Goal: Ask a question: Seek information or help from site administrators or community

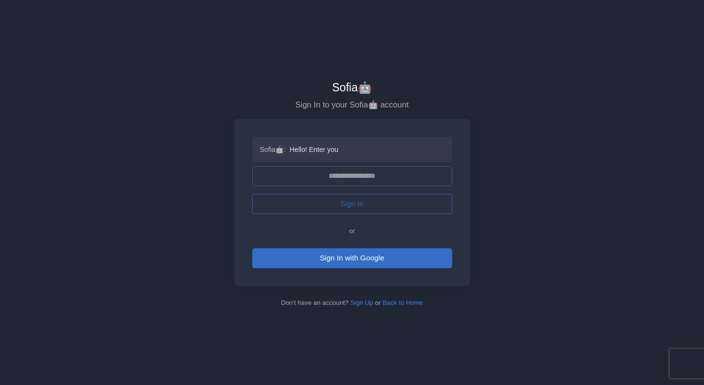
click at [343, 265] on button "Sign In with Google" at bounding box center [352, 258] width 200 height 20
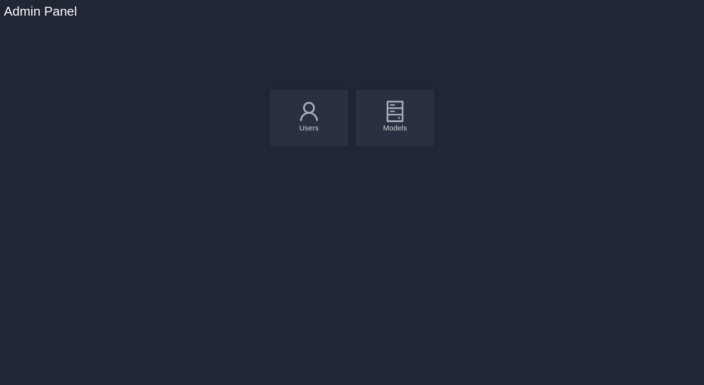
click at [389, 113] on icon at bounding box center [395, 111] width 24 height 24
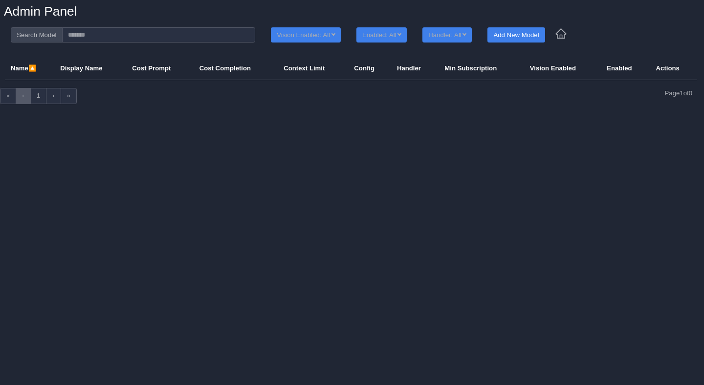
click at [566, 38] on icon at bounding box center [560, 33] width 11 height 10
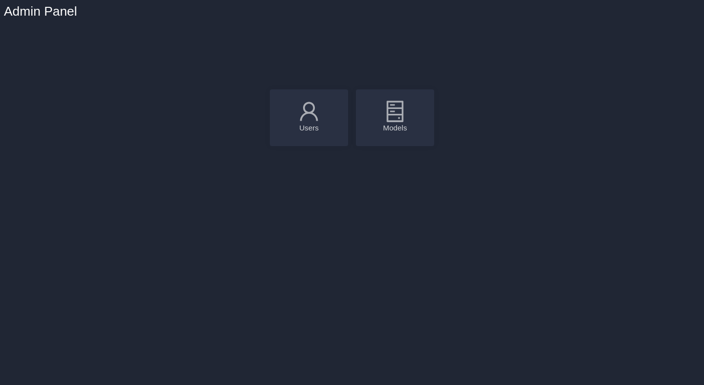
click at [311, 128] on div "Users" at bounding box center [309, 128] width 59 height 9
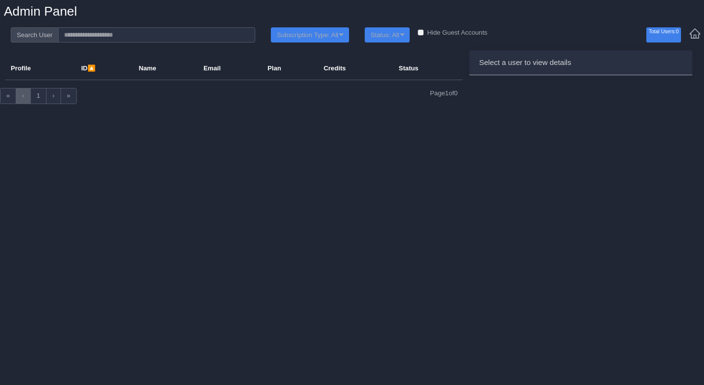
click at [693, 36] on icon at bounding box center [695, 33] width 12 height 12
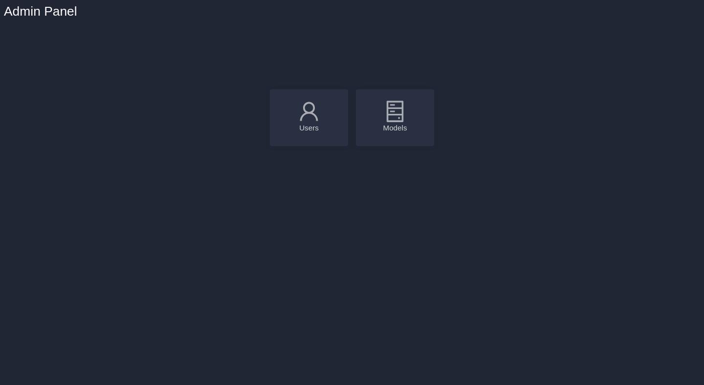
click at [17, 11] on h1 "Admin Panel" at bounding box center [40, 12] width 73 height 16
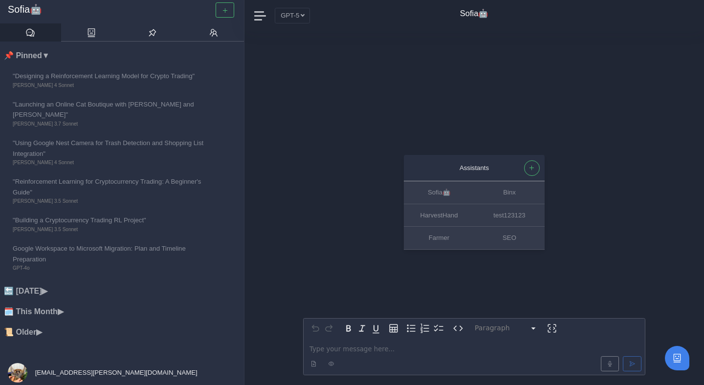
click at [60, 366] on div "[EMAIL_ADDRESS][PERSON_NAME][DOMAIN_NAME]" at bounding box center [102, 373] width 205 height 24
click at [310, 98] on div "Assistants Sofia🤖 Binx HarvestHand test123123 Farmer SEO Paragraph ********* **…" at bounding box center [474, 208] width 342 height 354
click at [356, 355] on div at bounding box center [474, 363] width 338 height 19
click at [356, 353] on p "editable markdown" at bounding box center [474, 349] width 330 height 10
paste div "editable markdown"
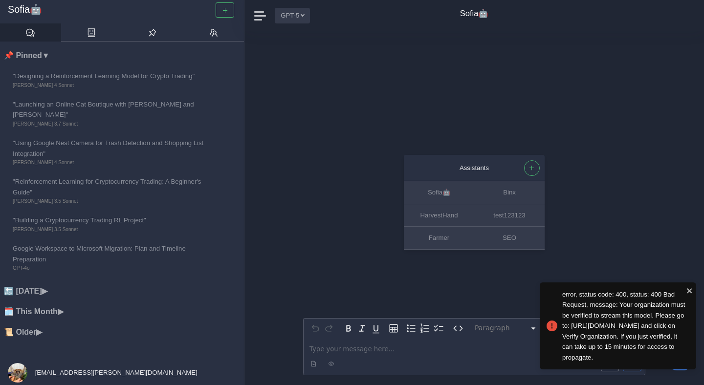
click at [308, 22] on button "GPT-5" at bounding box center [292, 15] width 35 height 15
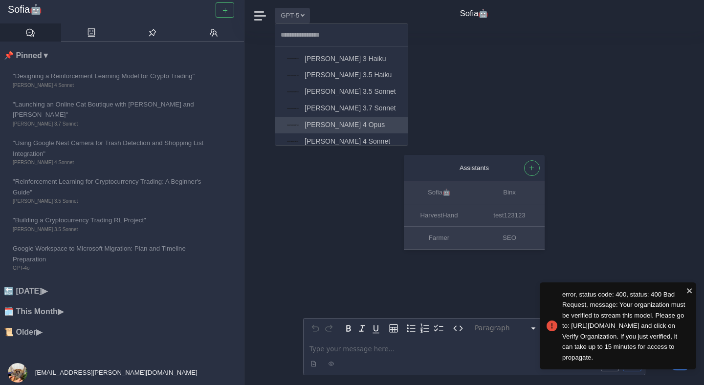
click at [321, 119] on span "Claude 4 Opus" at bounding box center [345, 124] width 80 height 11
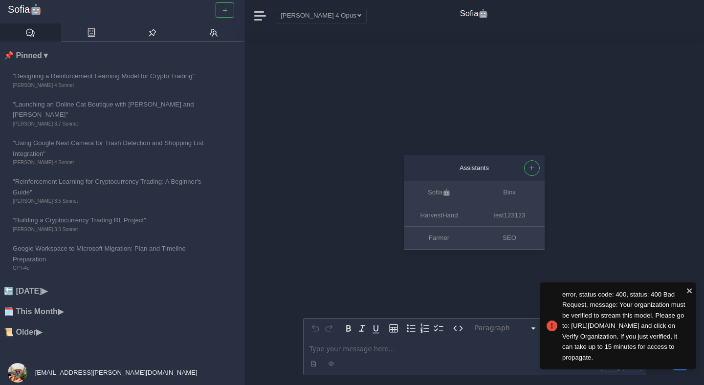
click at [331, 347] on p "editable markdown" at bounding box center [474, 349] width 330 height 10
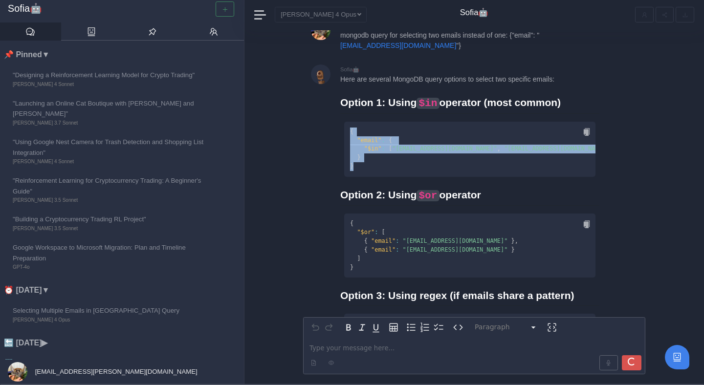
scroll to position [-57, 0]
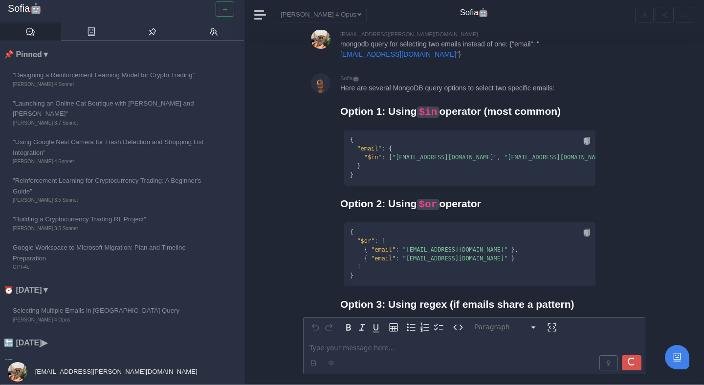
drag, startPoint x: 361, startPoint y: 180, endPoint x: 577, endPoint y: 140, distance: 220.3
click at [585, 142] on icon at bounding box center [586, 141] width 6 height 8
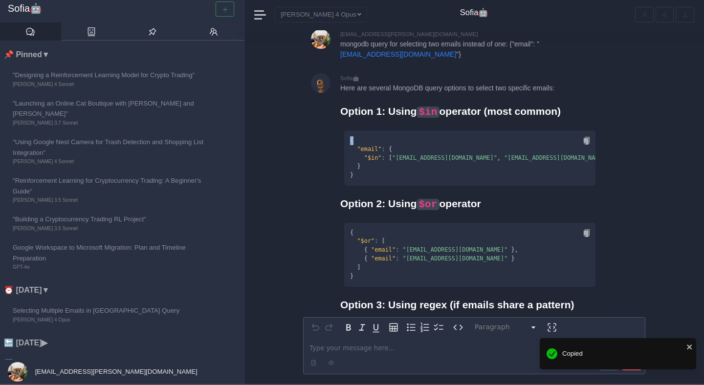
click at [585, 142] on icon at bounding box center [586, 141] width 6 height 8
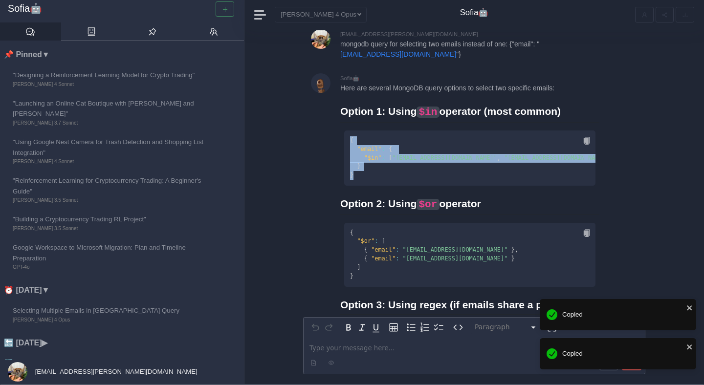
click at [585, 142] on icon at bounding box center [586, 141] width 6 height 8
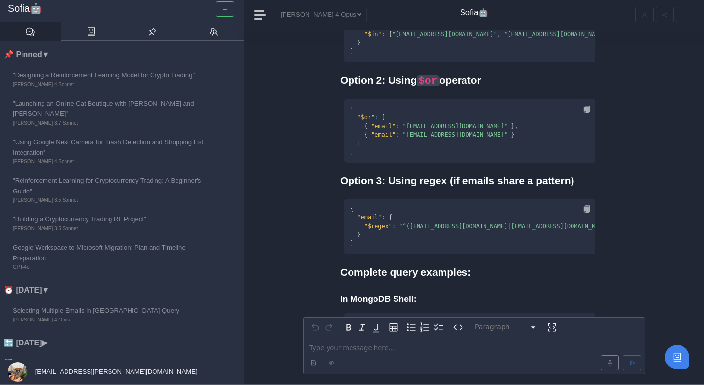
scroll to position [-302, 0]
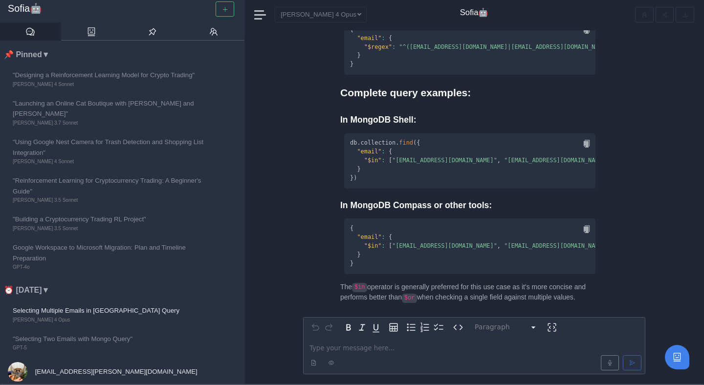
click at [62, 374] on span "[EMAIL_ADDRESS][PERSON_NAME][DOMAIN_NAME]" at bounding box center [115, 371] width 164 height 7
click at [62, 370] on span "[EMAIL_ADDRESS][PERSON_NAME][DOMAIN_NAME]" at bounding box center [115, 371] width 164 height 7
click at [57, 328] on link "Admin Panel" at bounding box center [43, 322] width 77 height 16
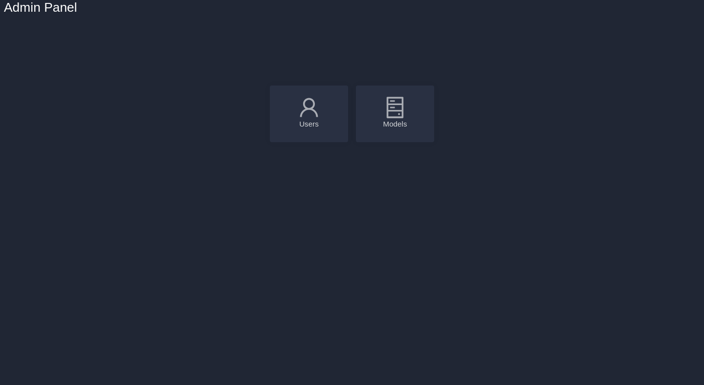
click at [396, 129] on div "Models" at bounding box center [395, 114] width 78 height 57
click at [396, 115] on icon at bounding box center [395, 107] width 24 height 24
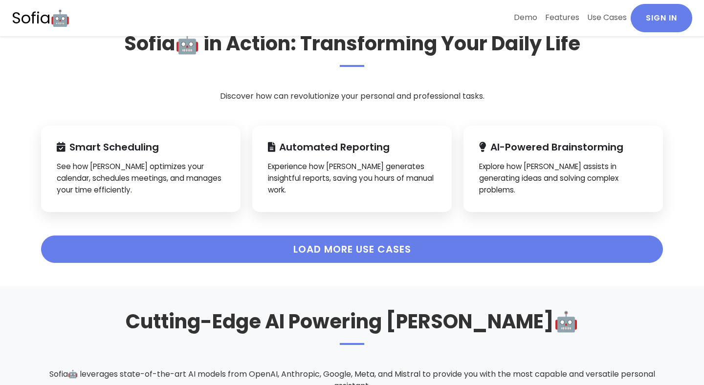
scroll to position [1160, 0]
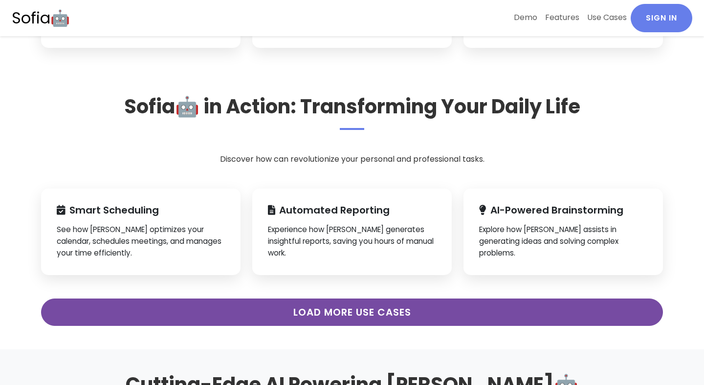
click at [352, 314] on button "Load More Use Cases" at bounding box center [352, 312] width 622 height 27
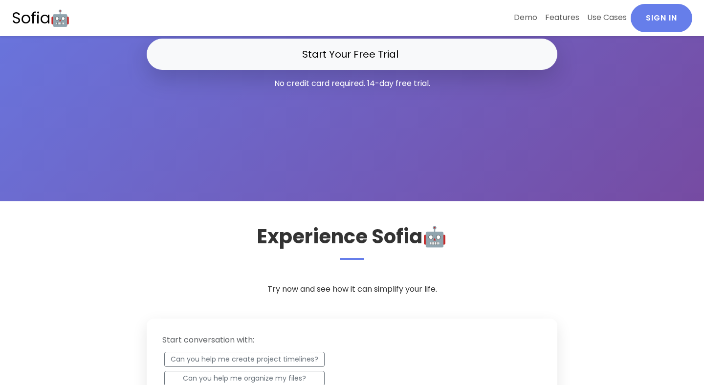
scroll to position [188, 0]
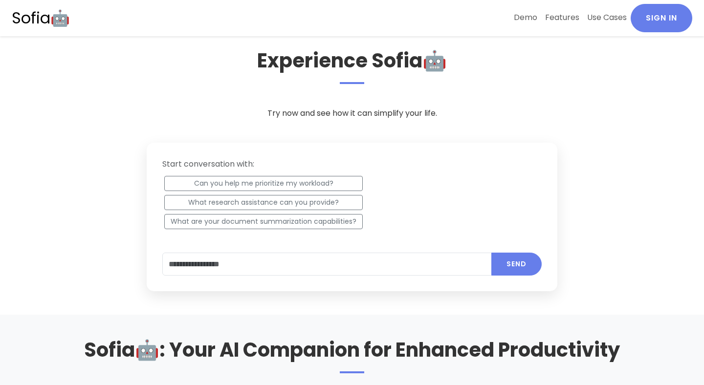
scroll to position [365, 0]
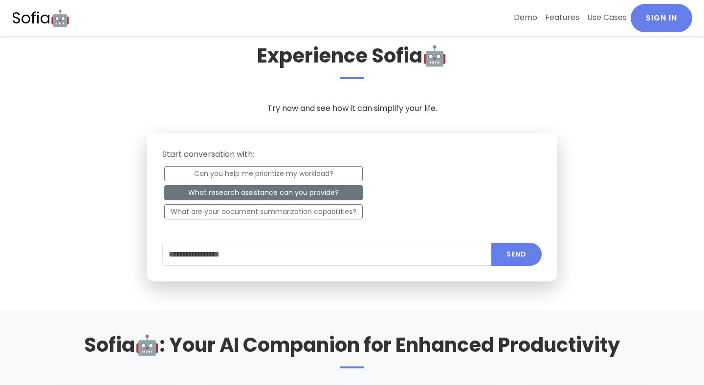
click at [336, 195] on button "What research assistance can you provide?" at bounding box center [263, 192] width 199 height 15
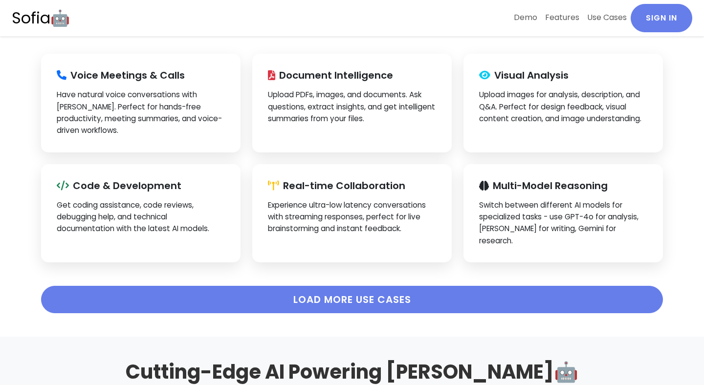
scroll to position [1705, 0]
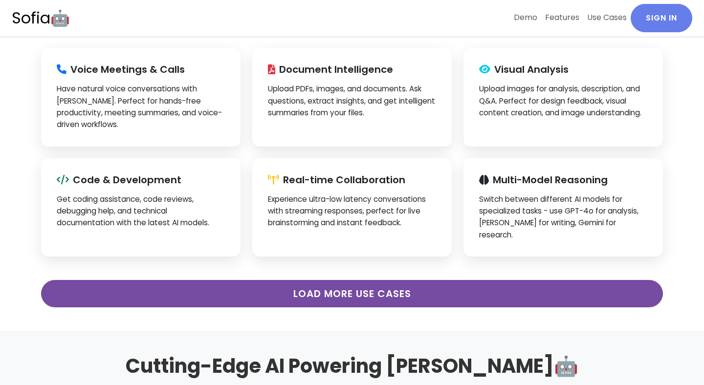
click at [400, 280] on button "Load More Use Cases" at bounding box center [352, 293] width 622 height 27
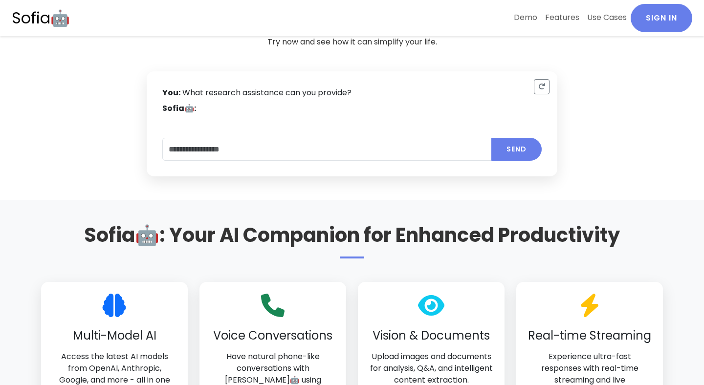
scroll to position [0, 0]
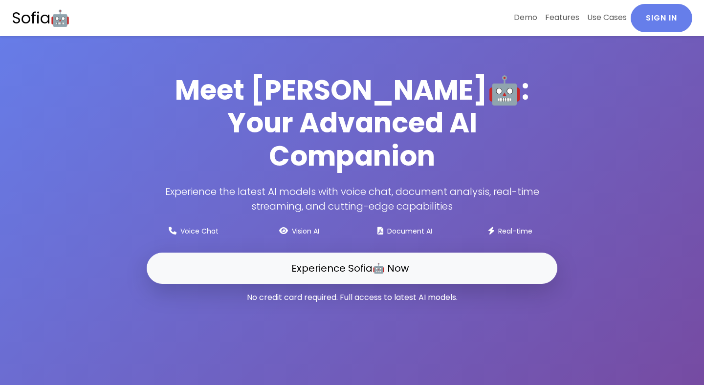
click at [398, 102] on h1 "Meet Sofia🤖: Your Advanced AI Companion" at bounding box center [352, 123] width 411 height 99
